Goal: Information Seeking & Learning: Learn about a topic

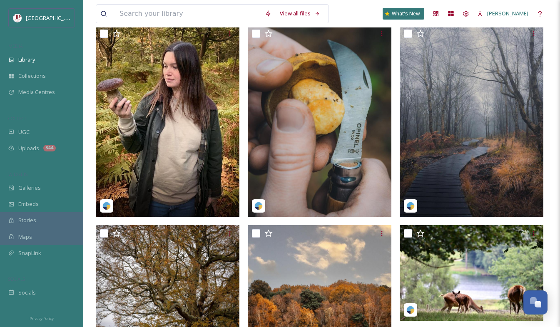
scroll to position [208, 0]
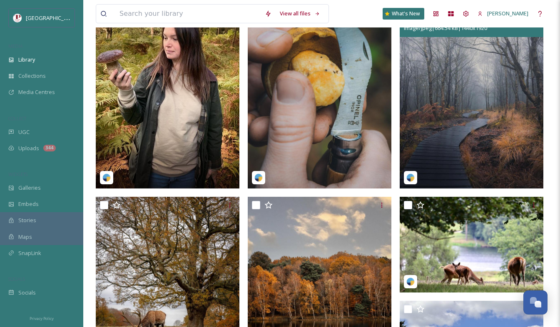
click at [433, 119] on img at bounding box center [472, 92] width 144 height 191
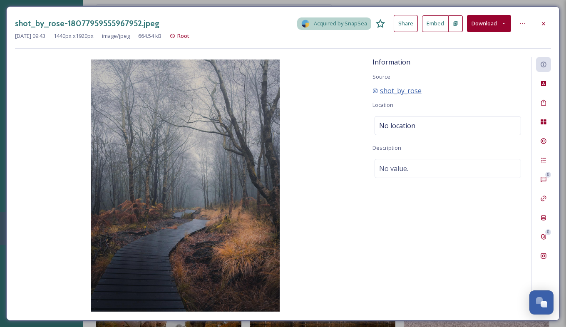
click at [403, 93] on span "shot_by_rose" at bounding box center [401, 91] width 42 height 10
click at [545, 21] on icon at bounding box center [543, 23] width 7 height 7
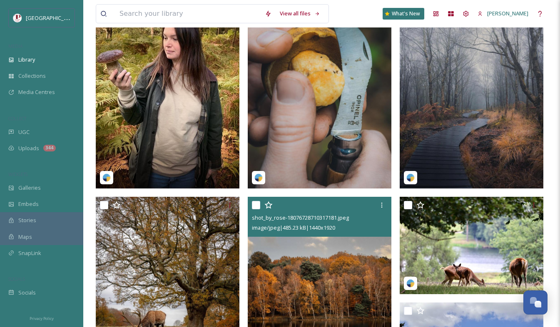
scroll to position [291, 0]
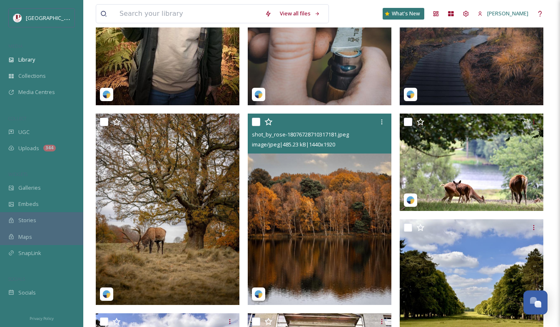
click at [303, 186] on img at bounding box center [320, 209] width 144 height 191
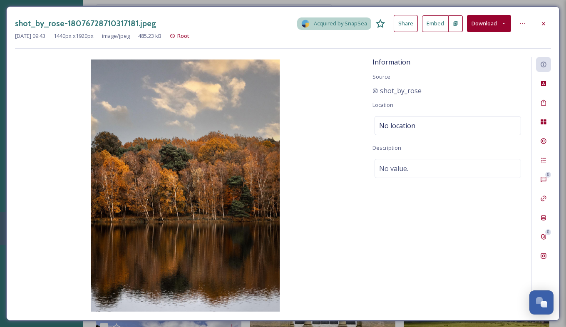
click at [489, 23] on button "Download" at bounding box center [489, 23] width 44 height 17
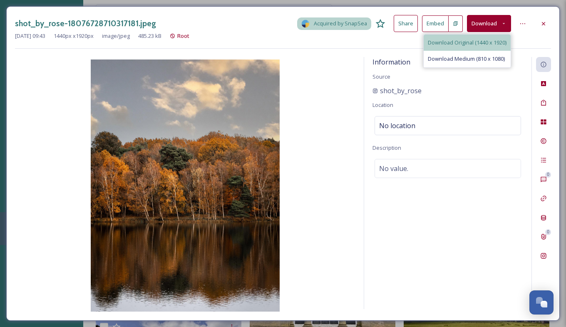
click at [475, 39] on span "Download Original (1440 x 1920)" at bounding box center [467, 43] width 79 height 8
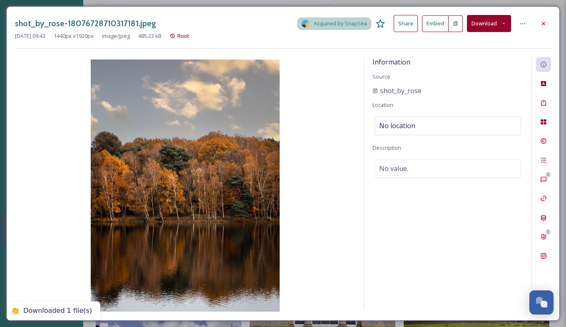
click at [546, 22] on icon at bounding box center [543, 23] width 7 height 7
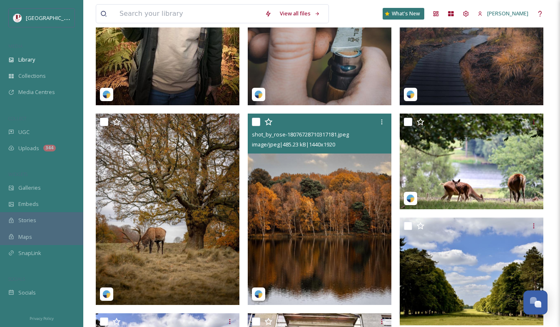
click at [315, 208] on img at bounding box center [320, 209] width 144 height 191
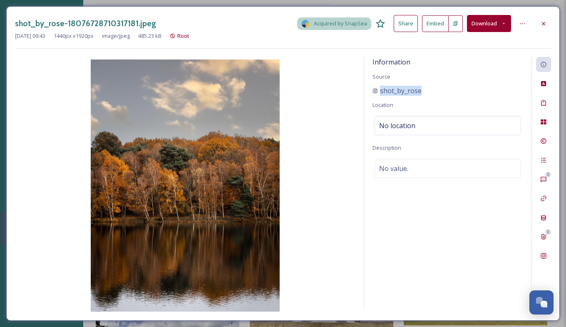
click at [426, 92] on div "Information Source shot_by_rose Location No location Description No value." at bounding box center [447, 183] width 167 height 252
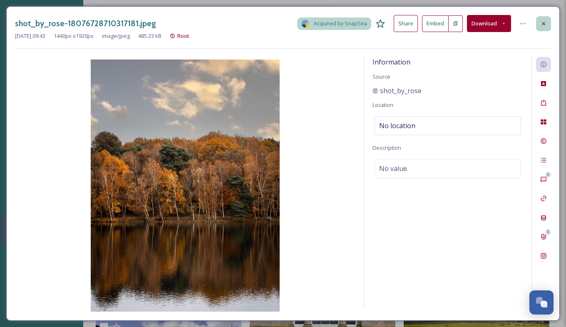
click at [539, 24] on div at bounding box center [543, 23] width 15 height 15
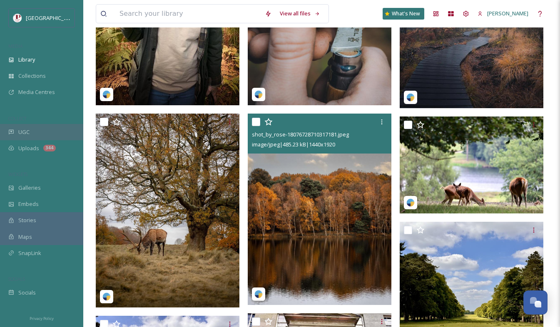
click at [32, 128] on div "UGC" at bounding box center [41, 132] width 83 height 16
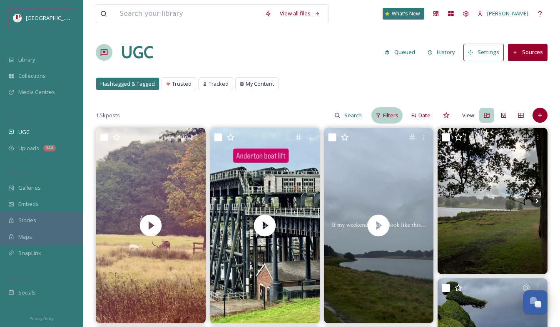
click at [377, 119] on div "Filters" at bounding box center [386, 115] width 31 height 16
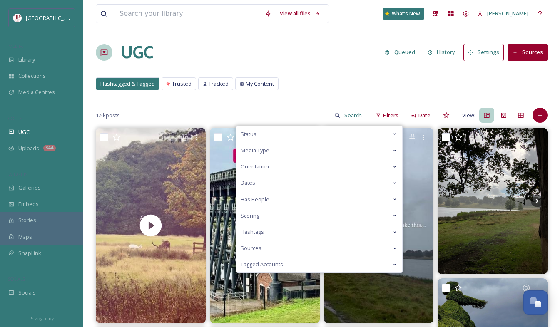
click at [267, 216] on div "Scoring" at bounding box center [319, 216] width 166 height 16
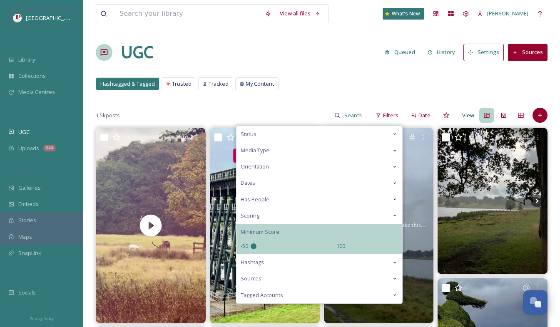
drag, startPoint x: 293, startPoint y: 246, endPoint x: 120, endPoint y: 225, distance: 174.4
type input "-50"
click at [251, 244] on input "range" at bounding box center [292, 247] width 83 height 6
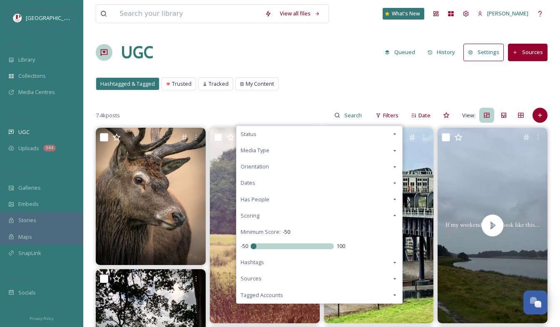
click at [324, 91] on div "Hashtagged & Tagged Trusted Tracked My Content Hashtagged & Tagged Trusted Trac…" at bounding box center [322, 85] width 452 height 17
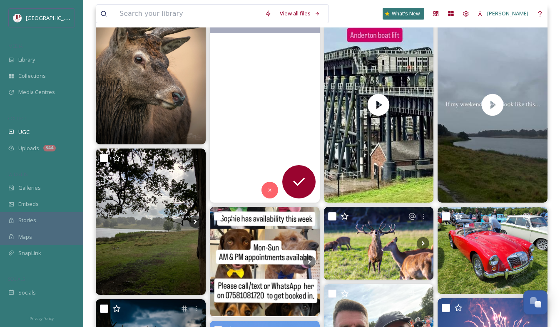
scroll to position [167, 0]
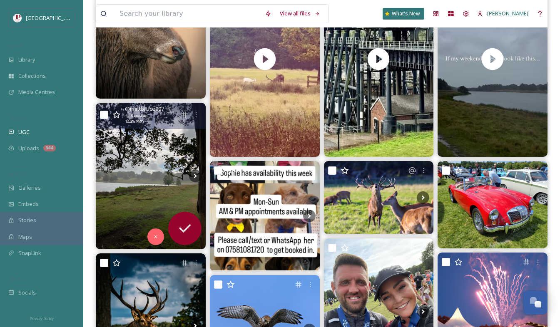
click at [136, 179] on img at bounding box center [151, 176] width 110 height 147
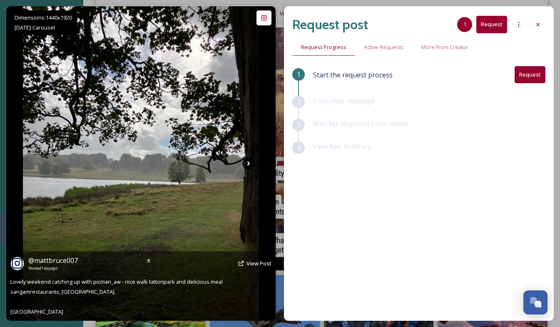
click at [246, 166] on icon at bounding box center [248, 163] width 12 height 12
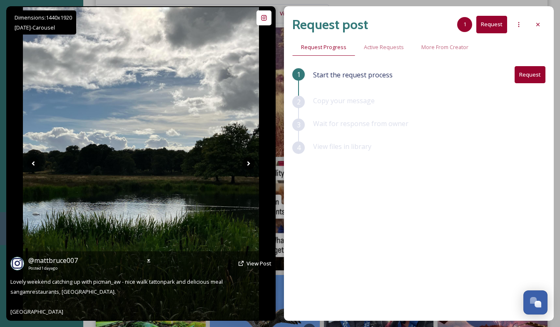
click at [246, 166] on icon at bounding box center [248, 163] width 12 height 12
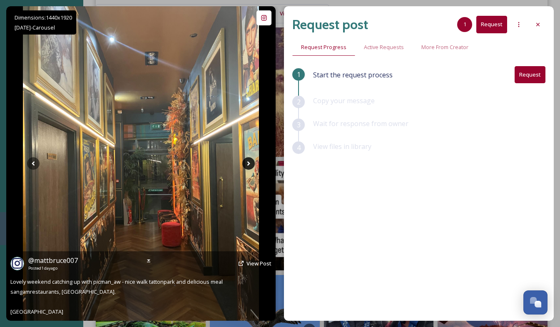
click at [246, 166] on icon at bounding box center [248, 163] width 12 height 12
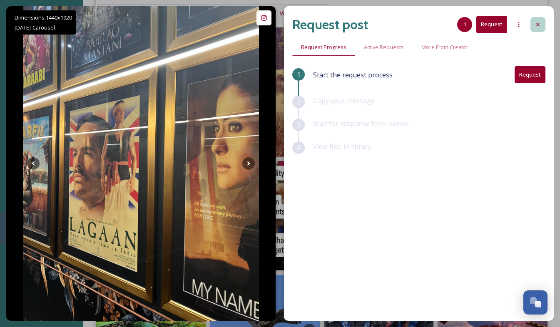
click at [536, 25] on icon at bounding box center [537, 24] width 7 height 7
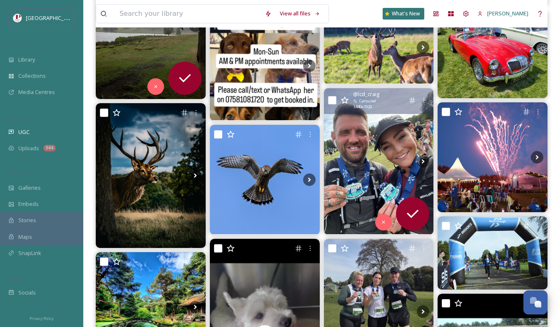
scroll to position [333, 0]
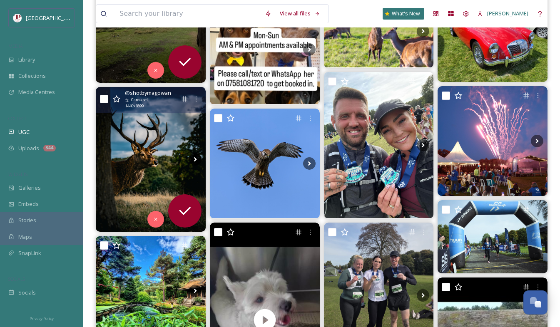
click at [191, 162] on icon at bounding box center [195, 159] width 12 height 12
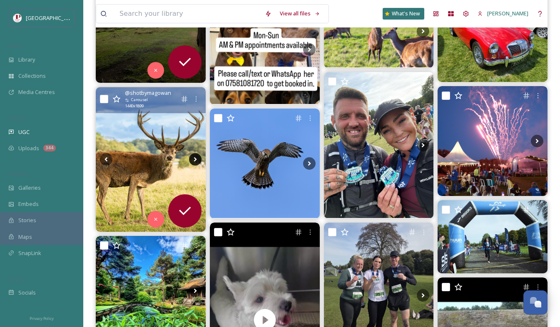
click at [195, 160] on icon at bounding box center [195, 159] width 3 height 5
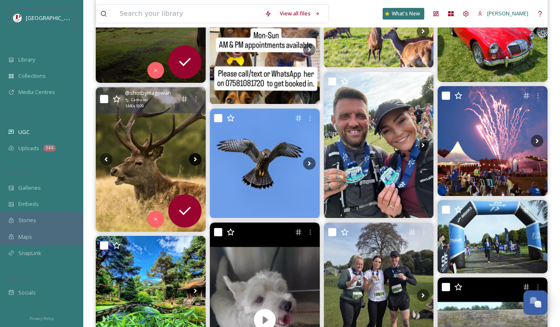
click at [195, 160] on icon at bounding box center [195, 159] width 3 height 5
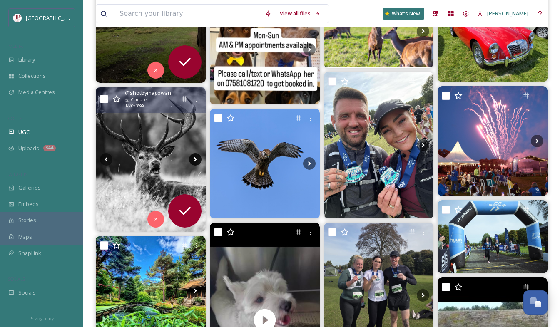
click at [195, 160] on icon at bounding box center [195, 159] width 3 height 5
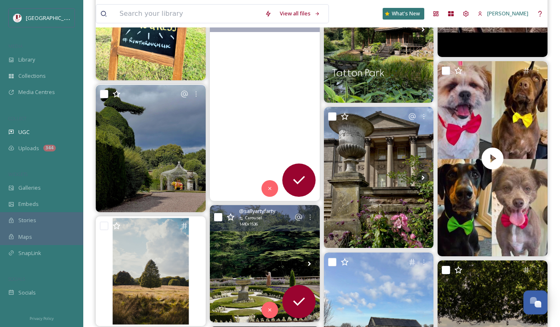
scroll to position [833, 0]
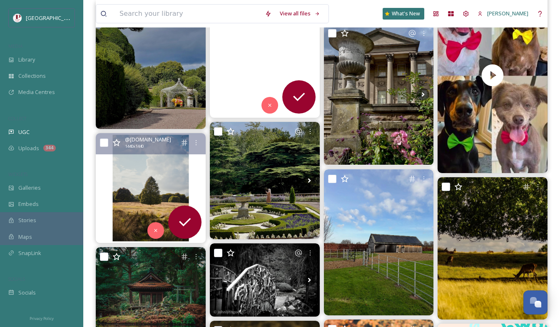
click at [168, 184] on img at bounding box center [151, 188] width 110 height 110
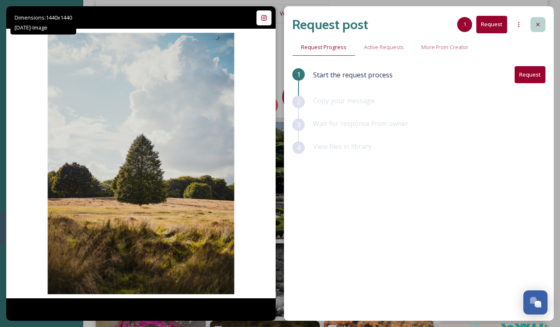
click at [534, 30] on div at bounding box center [537, 24] width 15 height 15
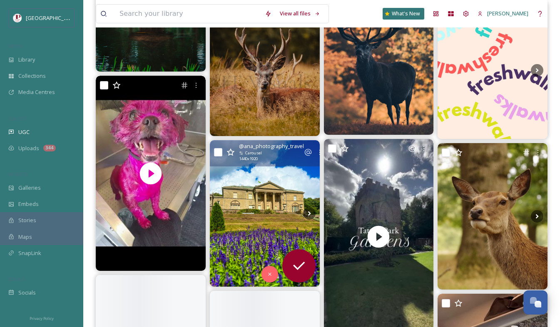
scroll to position [1166, 0]
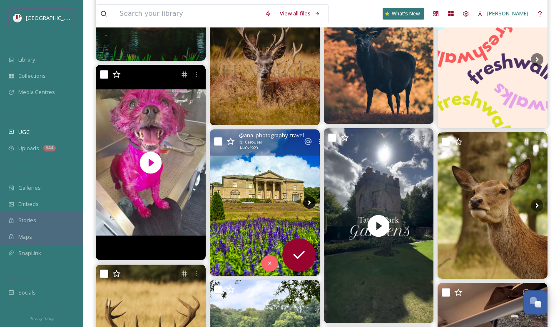
click at [305, 202] on icon at bounding box center [309, 202] width 12 height 12
click at [306, 202] on icon at bounding box center [309, 202] width 12 height 12
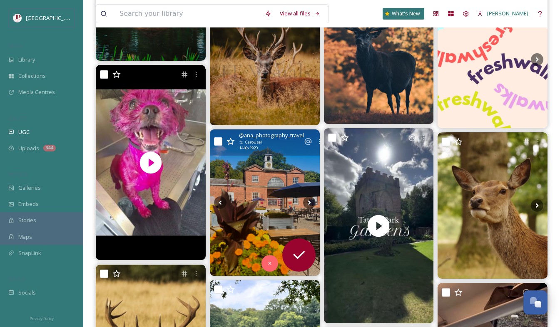
click at [239, 195] on img at bounding box center [265, 202] width 110 height 147
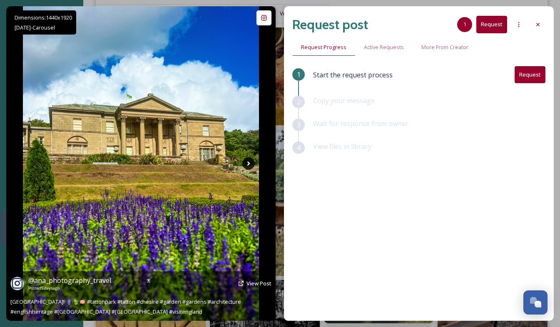
click at [245, 164] on icon at bounding box center [248, 163] width 12 height 12
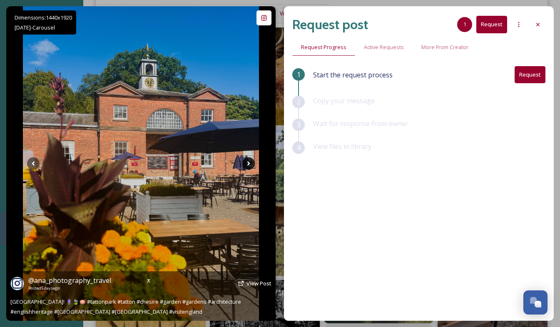
click at [245, 164] on icon at bounding box center [248, 163] width 12 height 12
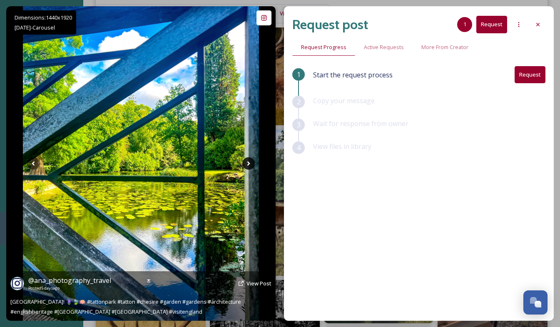
click at [245, 164] on icon at bounding box center [248, 163] width 12 height 12
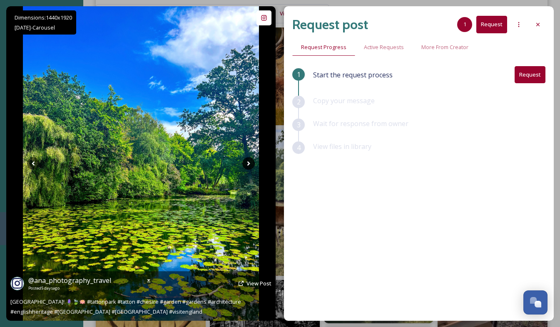
click at [245, 165] on icon at bounding box center [248, 163] width 12 height 12
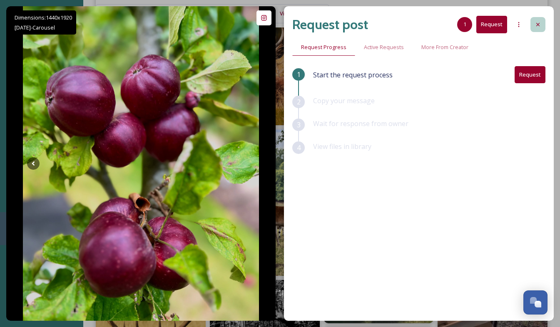
click at [537, 25] on icon at bounding box center [537, 24] width 3 height 3
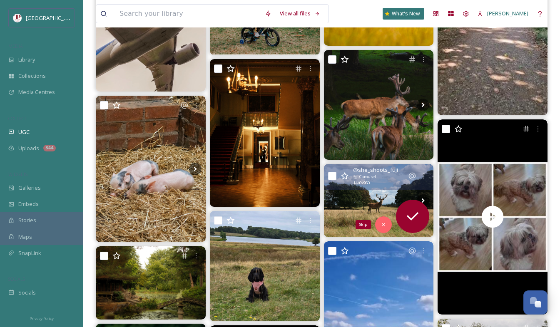
scroll to position [2040, 0]
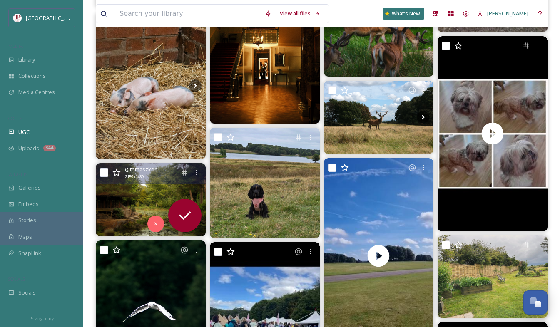
click at [119, 196] on img at bounding box center [151, 199] width 110 height 73
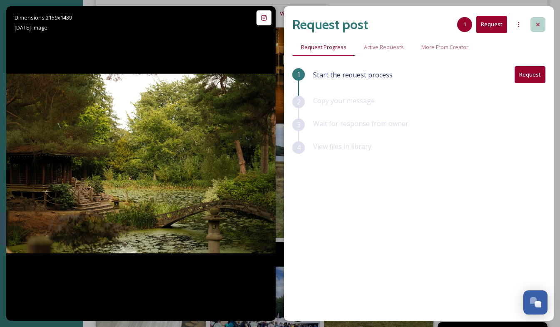
click at [537, 25] on icon at bounding box center [537, 24] width 3 height 3
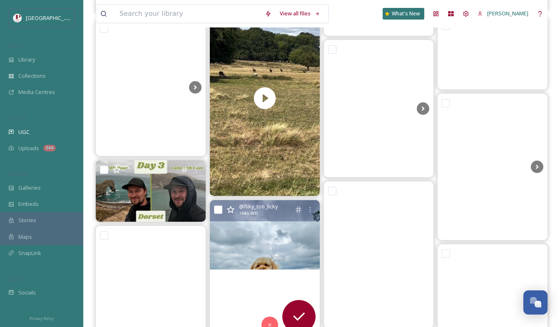
scroll to position [3954, 0]
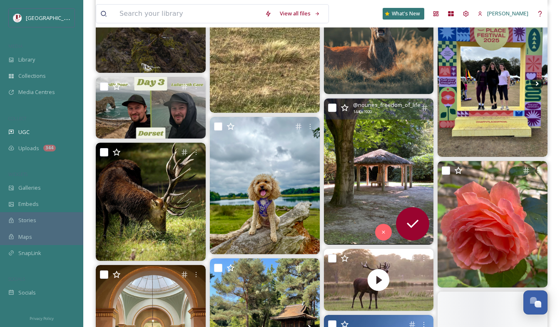
click at [390, 157] on img at bounding box center [379, 172] width 110 height 147
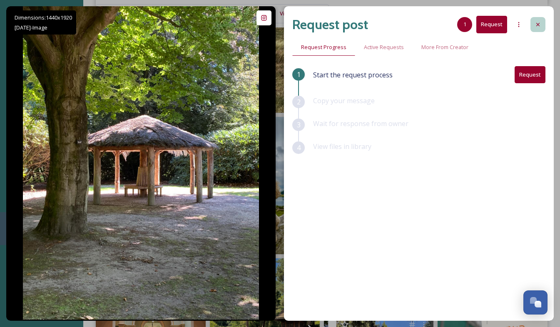
click at [539, 23] on icon at bounding box center [537, 24] width 7 height 7
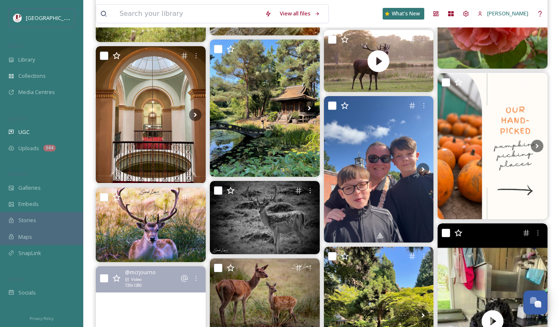
scroll to position [4329, 0]
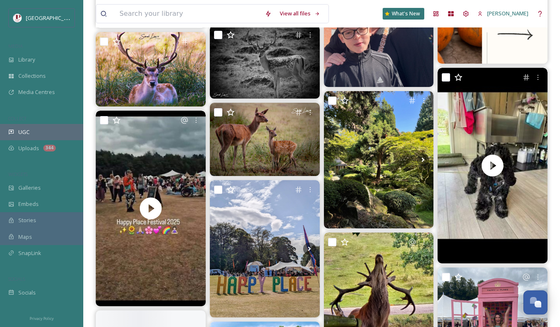
click at [50, 134] on div "UGC" at bounding box center [41, 132] width 83 height 16
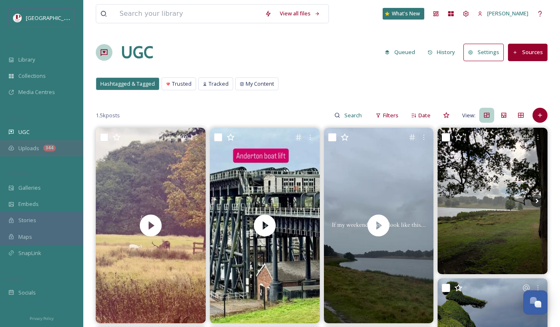
click at [43, 149] on div "Uploads 344" at bounding box center [41, 148] width 83 height 16
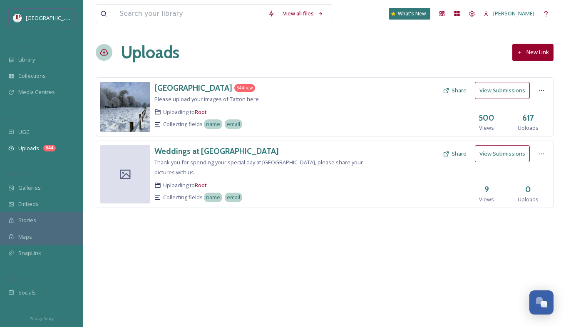
click at [514, 89] on button "View Submissions" at bounding box center [502, 90] width 55 height 17
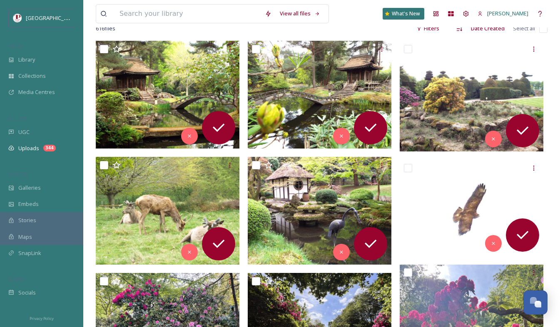
scroll to position [167, 0]
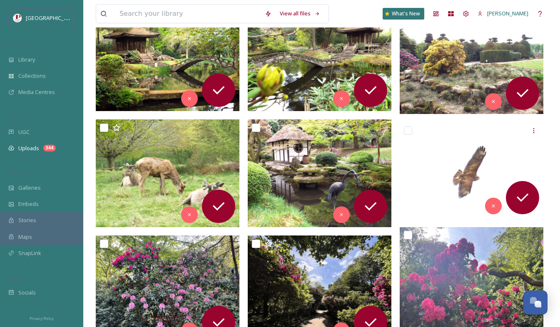
click at [25, 132] on span "UGC" at bounding box center [23, 132] width 11 height 8
